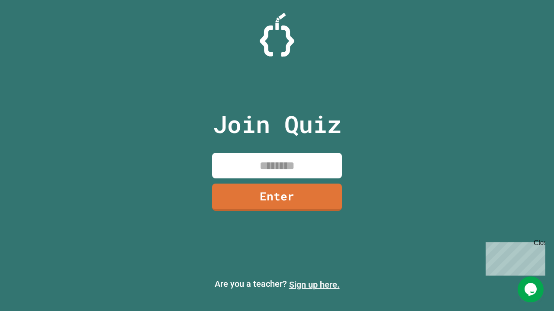
click at [314, 285] on link "Sign up here." at bounding box center [314, 285] width 51 height 10
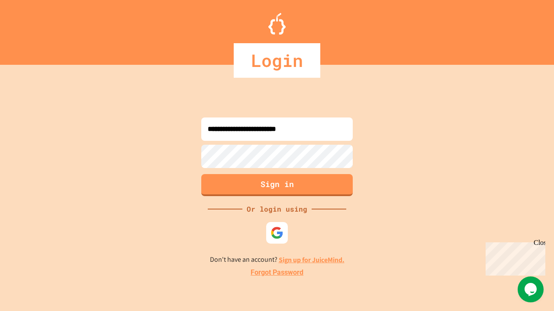
type input "**********"
